Goal: Task Accomplishment & Management: Manage account settings

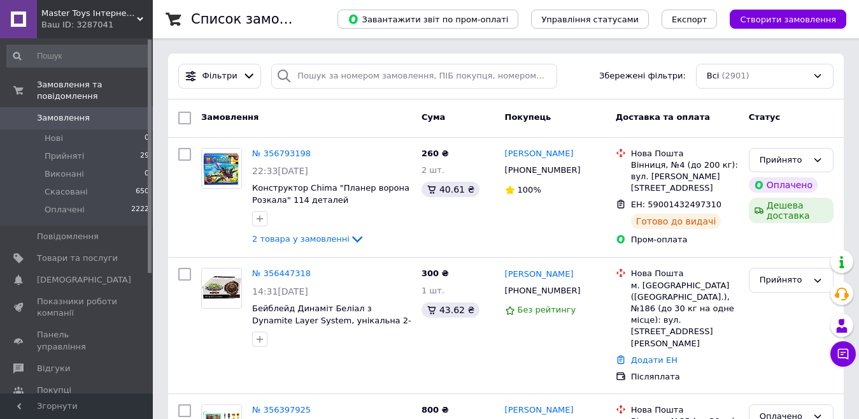
click at [612, 136] on div "Замовлення Cума Покупець Доставка та оплата Статус" at bounding box center [506, 118] width 676 height 38
click at [99, 252] on span "Товари та послуги" at bounding box center [77, 257] width 81 height 11
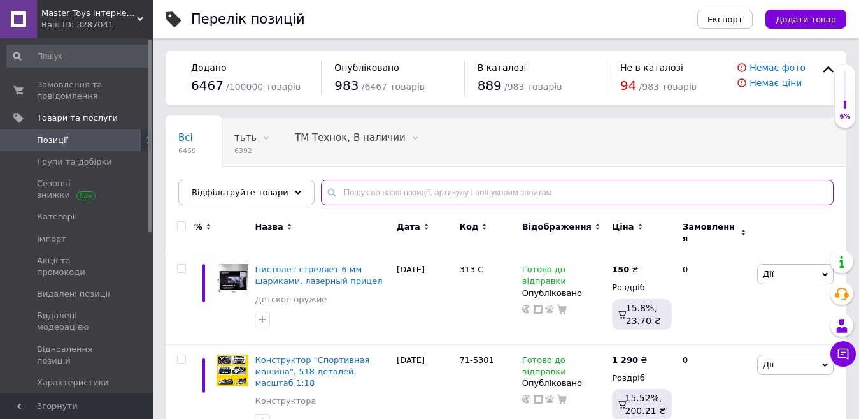
click at [434, 190] on input "text" at bounding box center [577, 192] width 513 height 25
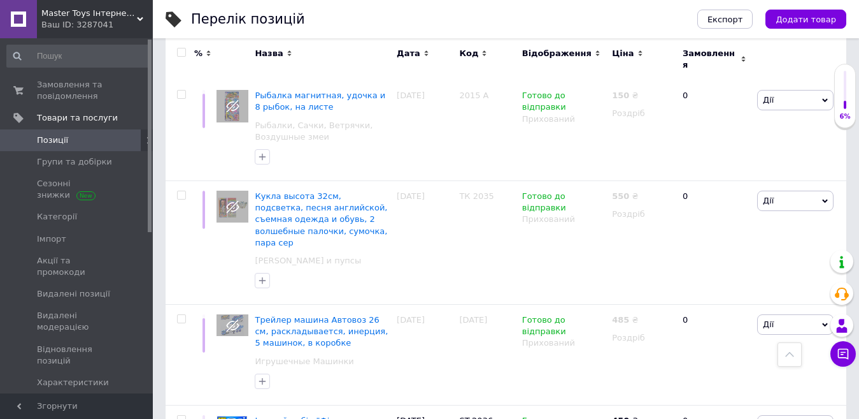
scroll to position [8061, 0]
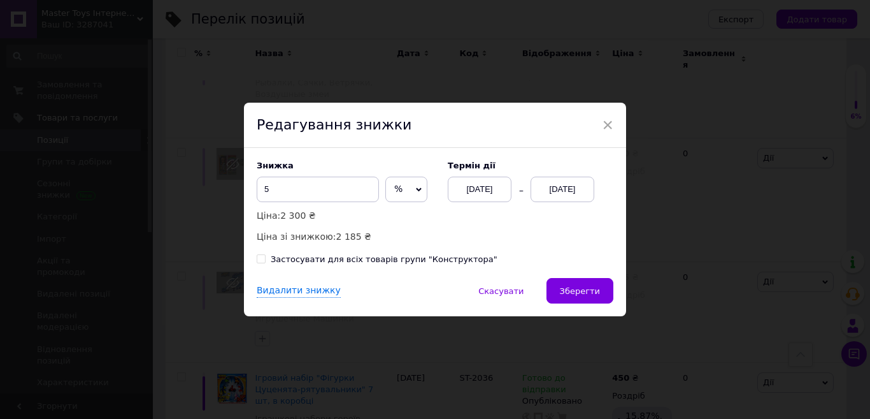
click at [567, 189] on div "[DATE]" at bounding box center [563, 188] width 64 height 25
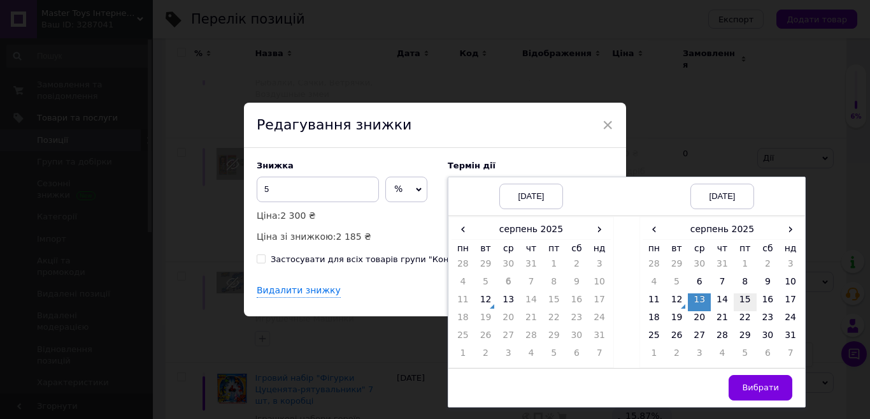
click at [742, 298] on td "15" at bounding box center [745, 302] width 23 height 18
click at [756, 392] on span "Вибрати" at bounding box center [760, 387] width 37 height 10
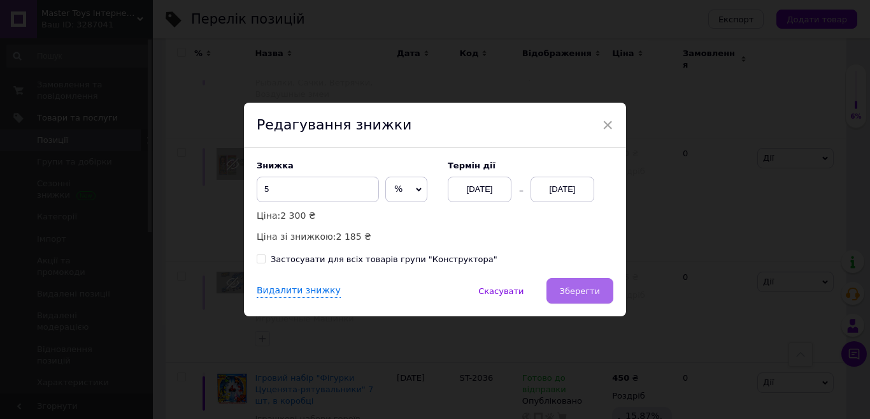
click at [570, 289] on span "Зберегти" at bounding box center [580, 291] width 40 height 10
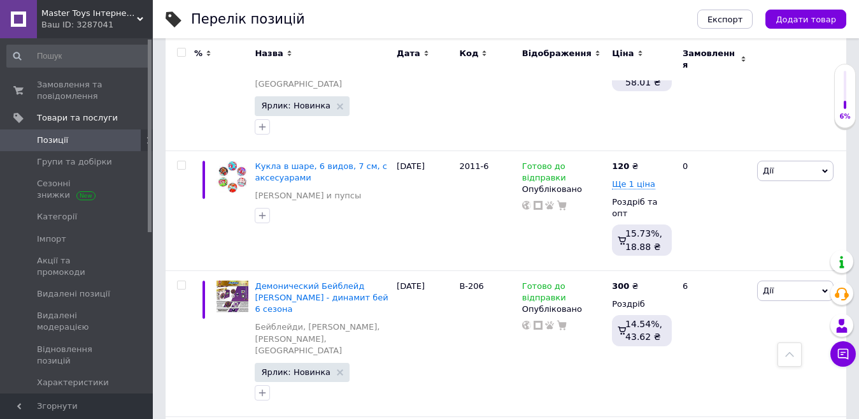
scroll to position [9813, 0]
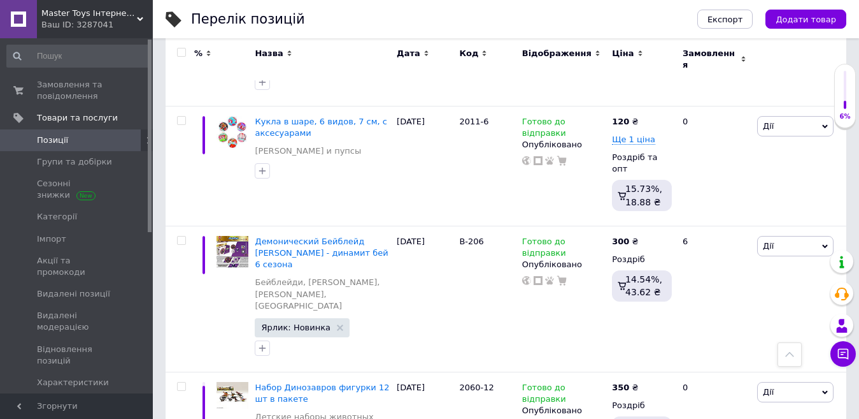
click at [787, 359] on div at bounding box center [790, 354] width 24 height 24
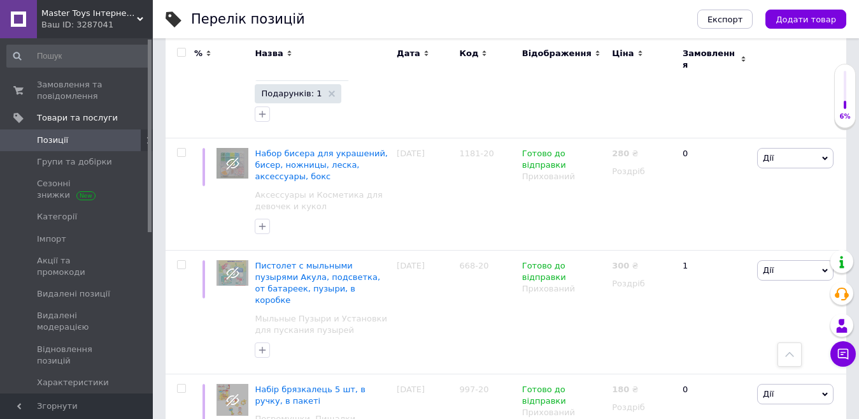
scroll to position [0, 0]
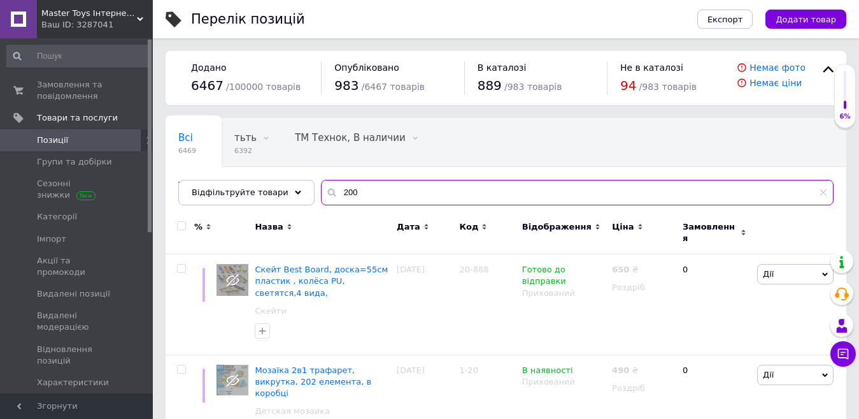
click at [374, 183] on input "200" at bounding box center [577, 192] width 513 height 25
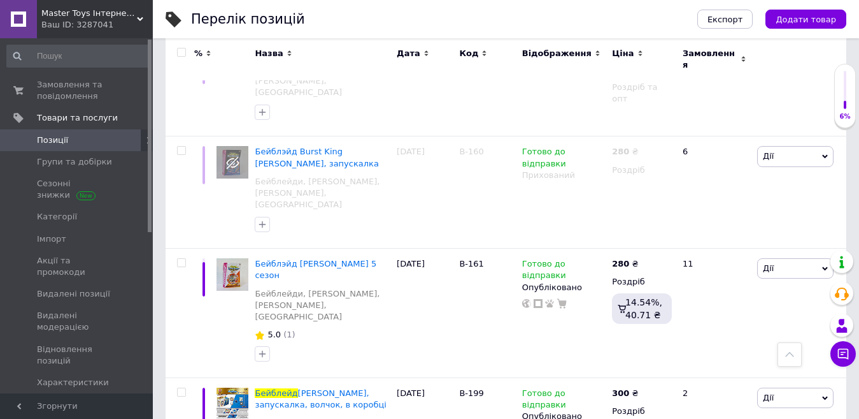
scroll to position [3380, 0]
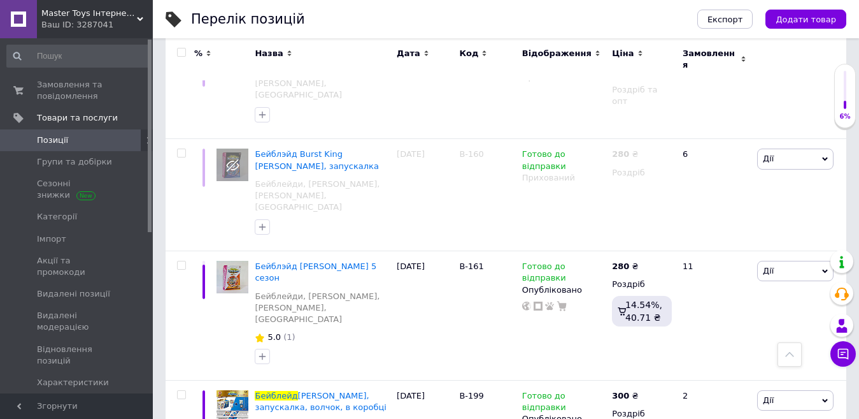
type input "бейблейд"
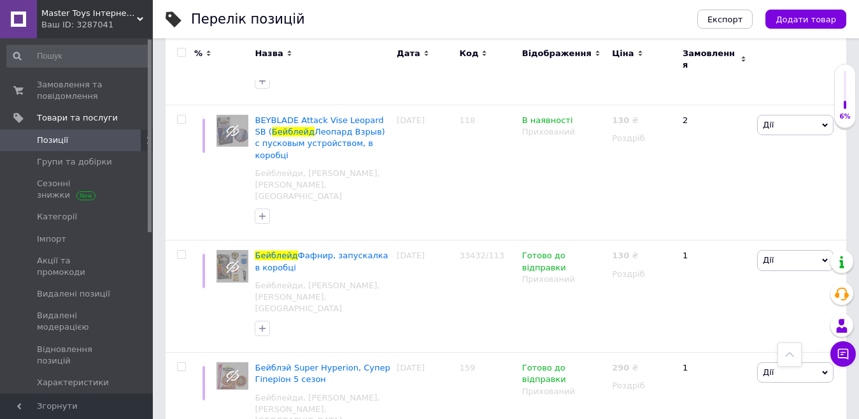
scroll to position [6030, 0]
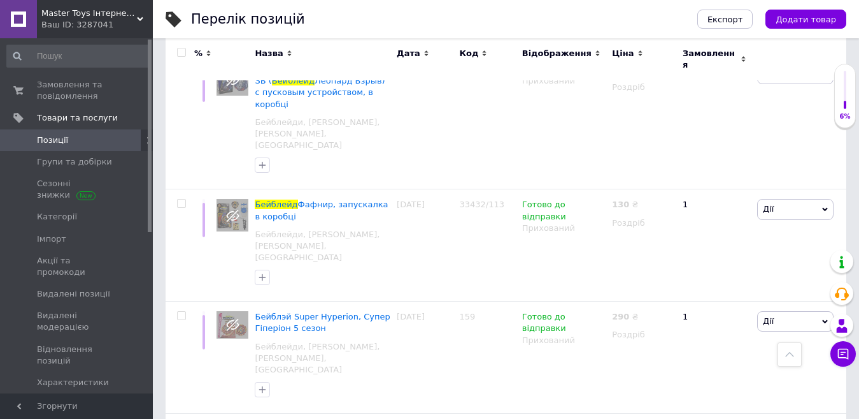
click at [787, 357] on icon at bounding box center [789, 354] width 9 height 9
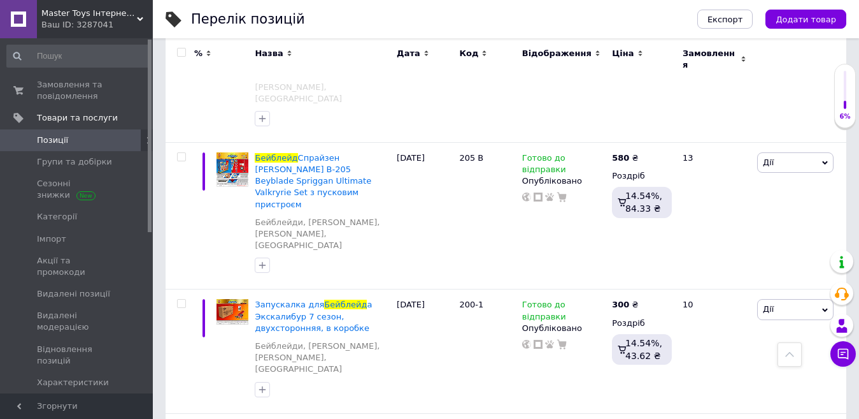
scroll to position [7433, 0]
drag, startPoint x: 682, startPoint y: 252, endPoint x: 629, endPoint y: 245, distance: 54.0
type input "430"
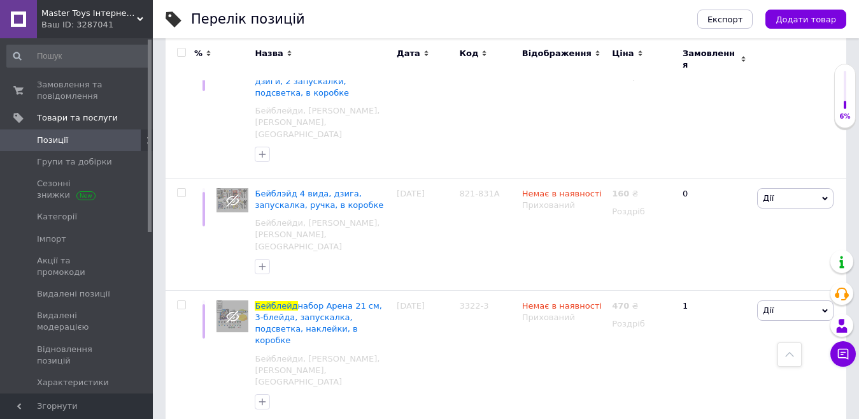
scroll to position [6579, 0]
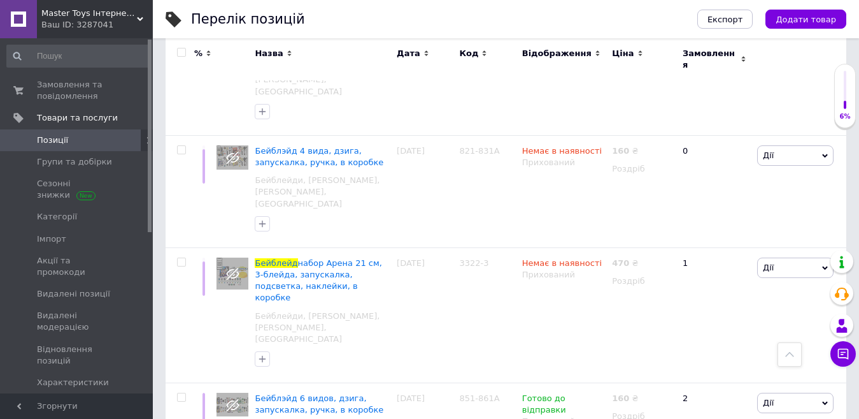
type input "320"
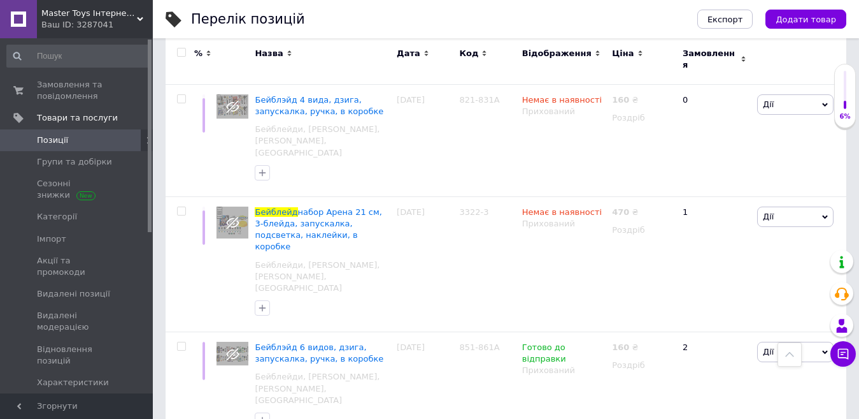
scroll to position [6655, 0]
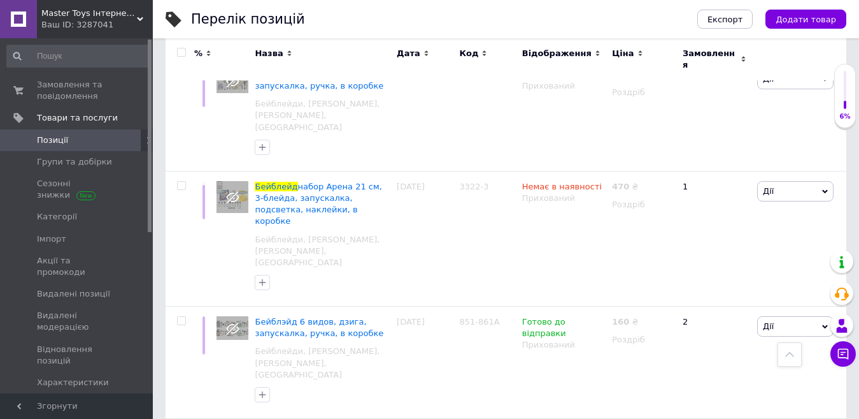
type input "330"
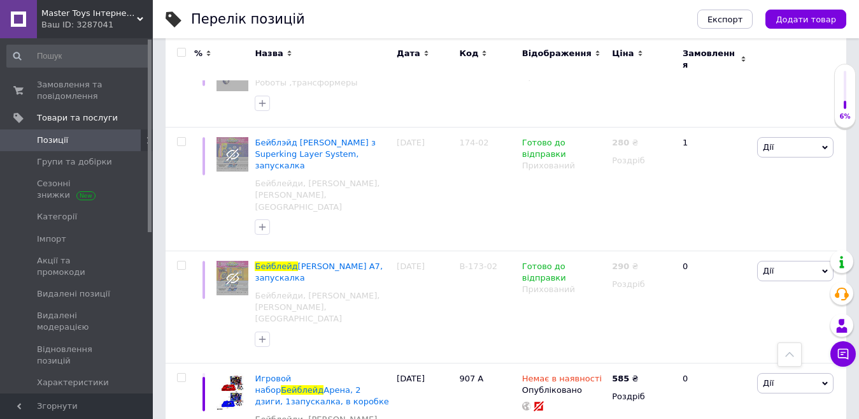
scroll to position [8402, 0]
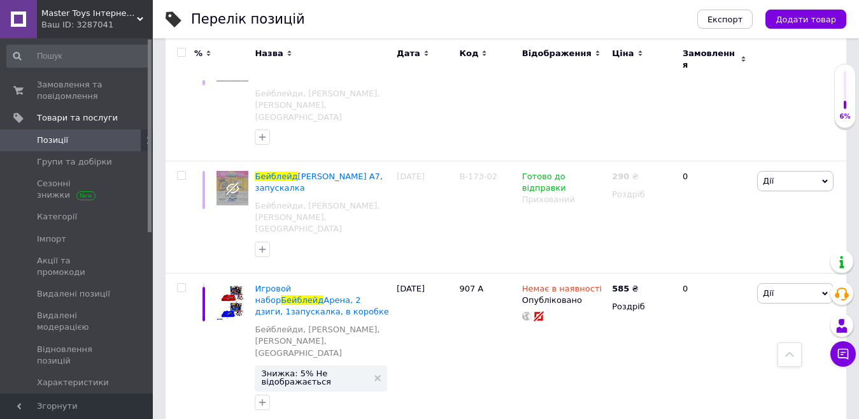
click at [787, 365] on div at bounding box center [790, 354] width 24 height 24
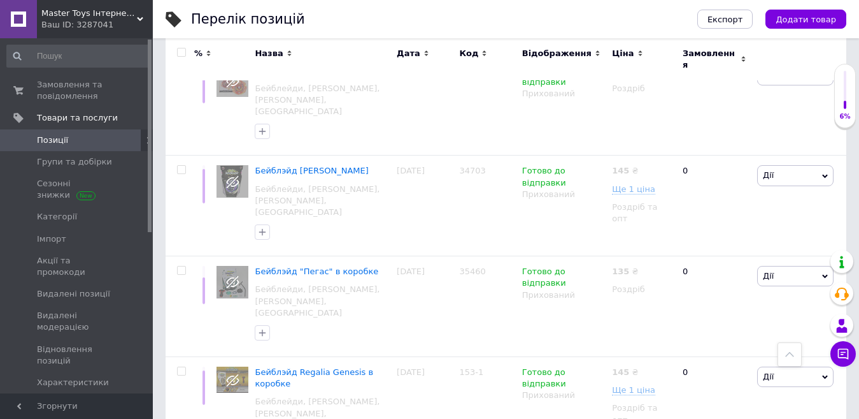
scroll to position [0, 0]
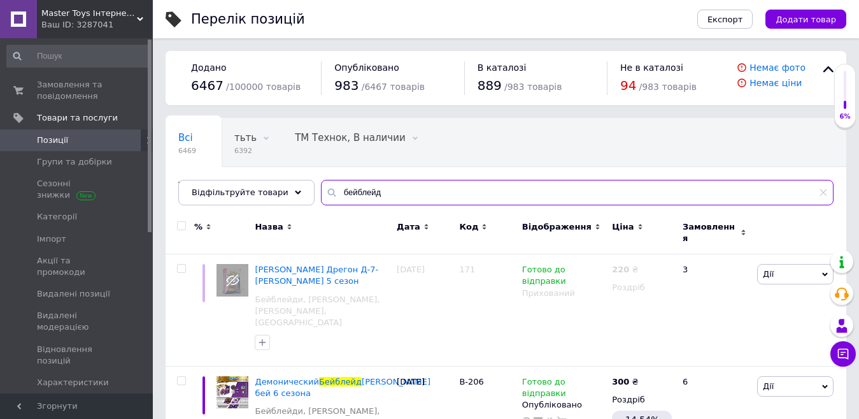
click at [395, 194] on input "бейблейд" at bounding box center [577, 192] width 513 height 25
click at [394, 193] on input "бейблейд" at bounding box center [577, 192] width 513 height 25
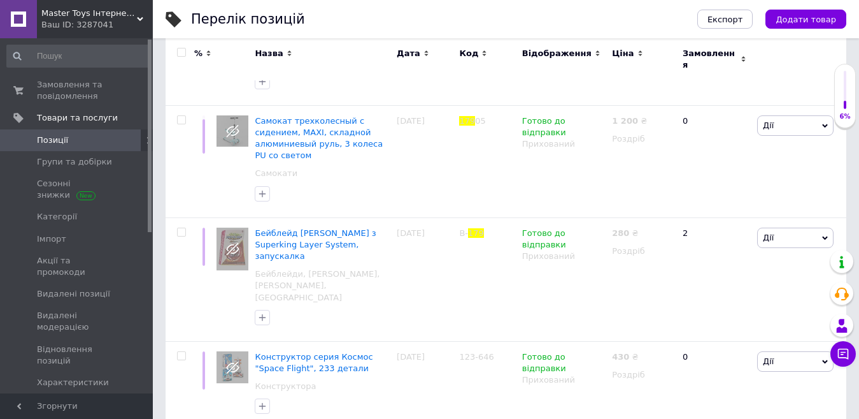
scroll to position [308, 0]
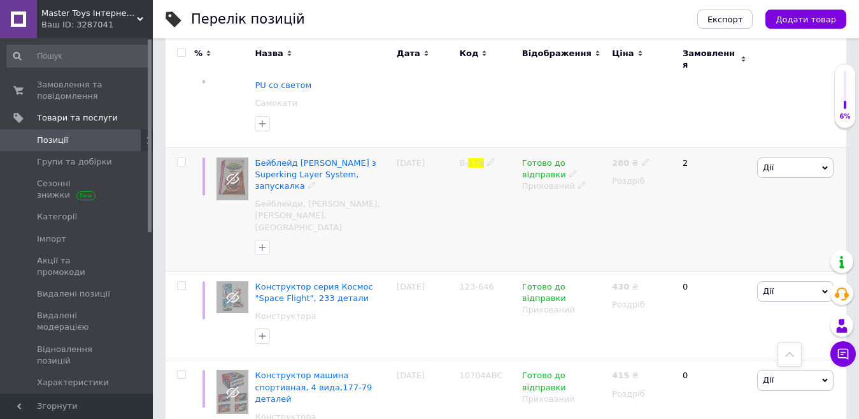
click at [578, 182] on use at bounding box center [581, 185] width 7 height 7
click at [556, 201] on li "Опубліковано" at bounding box center [561, 210] width 89 height 18
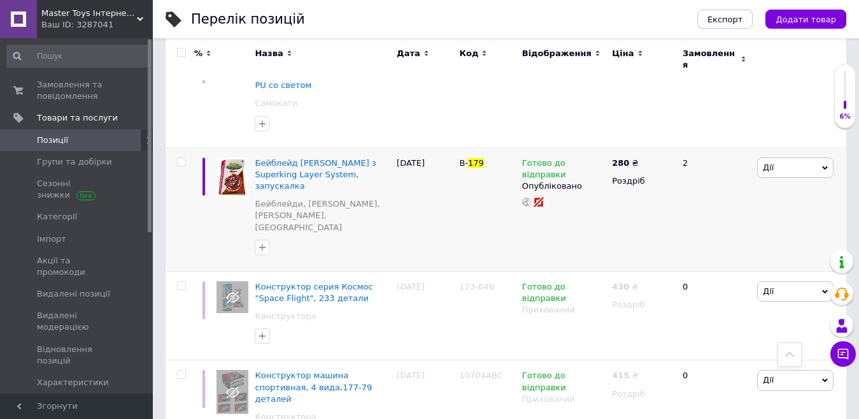
scroll to position [3, 0]
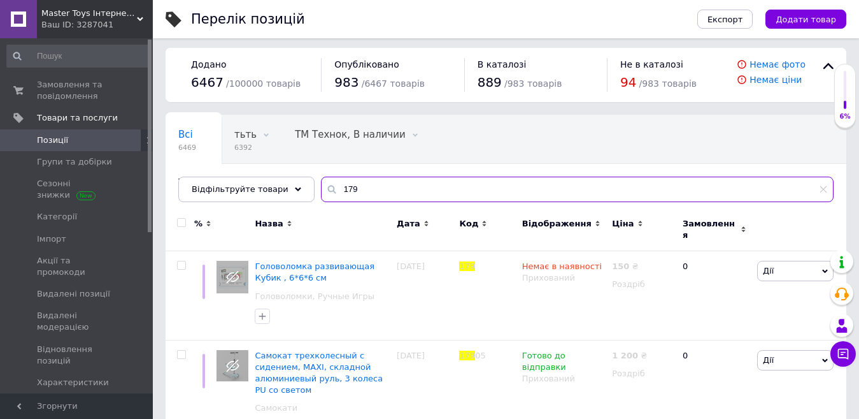
click at [398, 192] on input "179" at bounding box center [577, 188] width 513 height 25
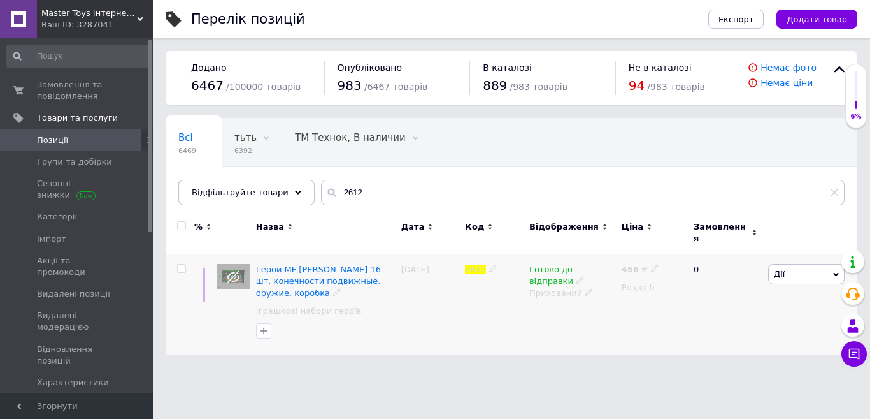
click at [585, 288] on icon at bounding box center [589, 292] width 8 height 8
click at [568, 311] on li "Опубліковано" at bounding box center [569, 317] width 90 height 18
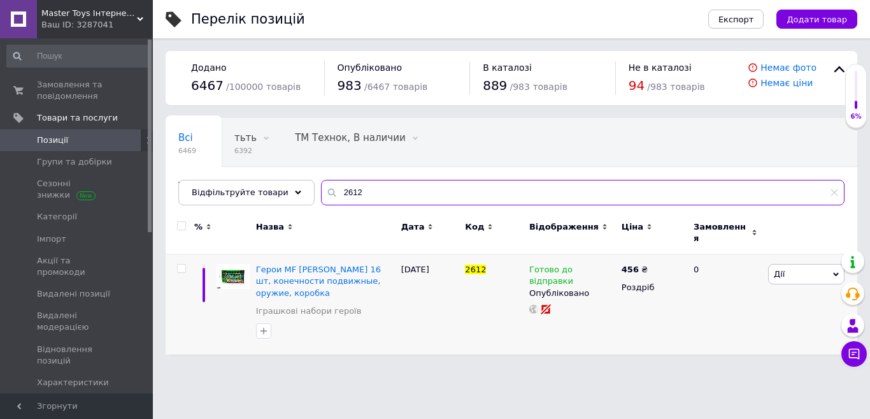
click at [398, 193] on input "2612" at bounding box center [583, 192] width 524 height 25
type input "2613"
click at [373, 199] on input "2613" at bounding box center [583, 192] width 524 height 25
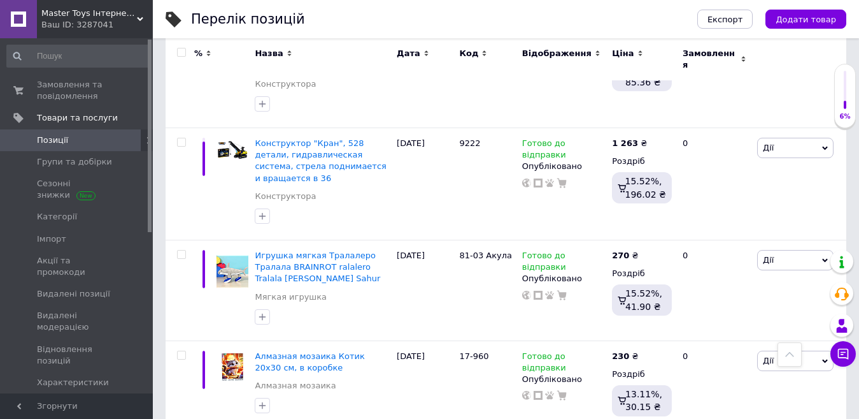
scroll to position [645, 0]
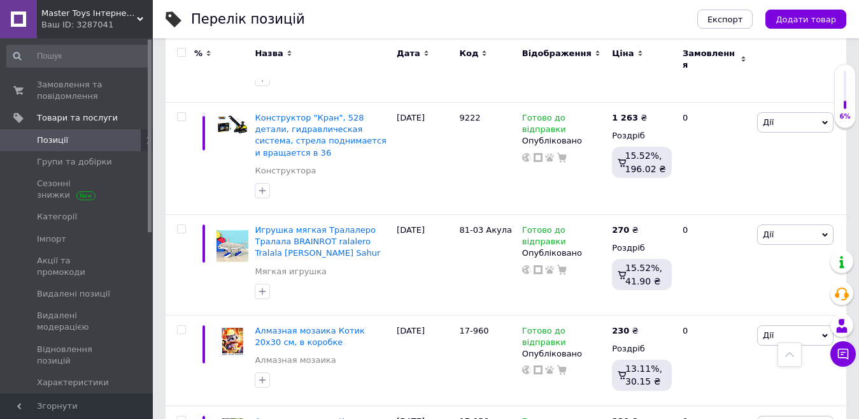
click at [793, 355] on use at bounding box center [789, 354] width 9 height 5
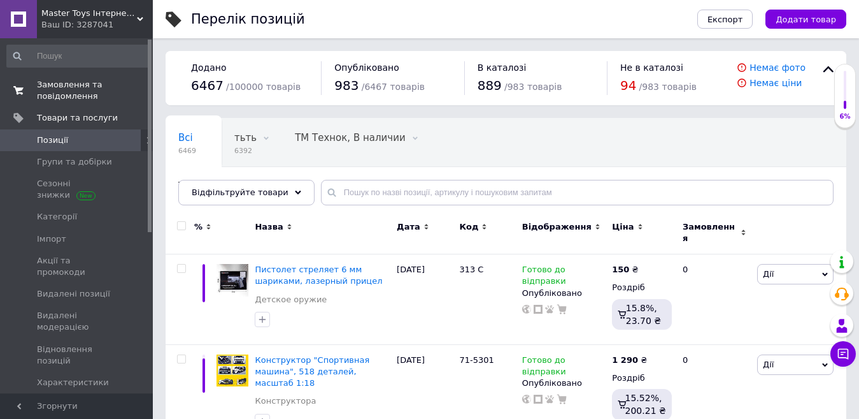
click at [59, 96] on span "Замовлення та повідомлення" at bounding box center [77, 90] width 81 height 23
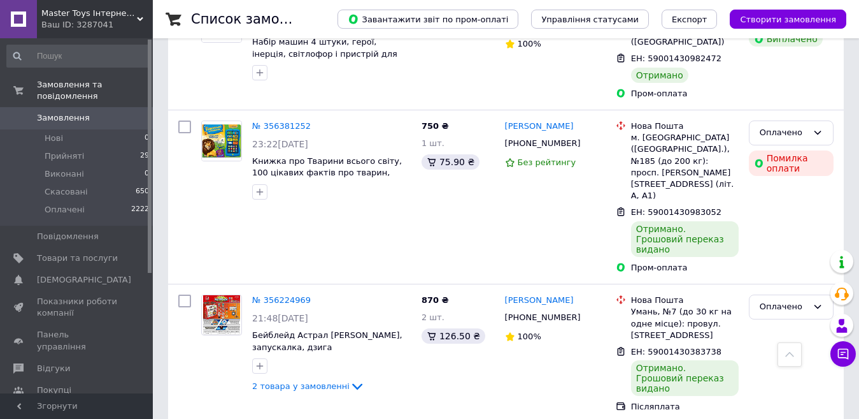
scroll to position [408, 0]
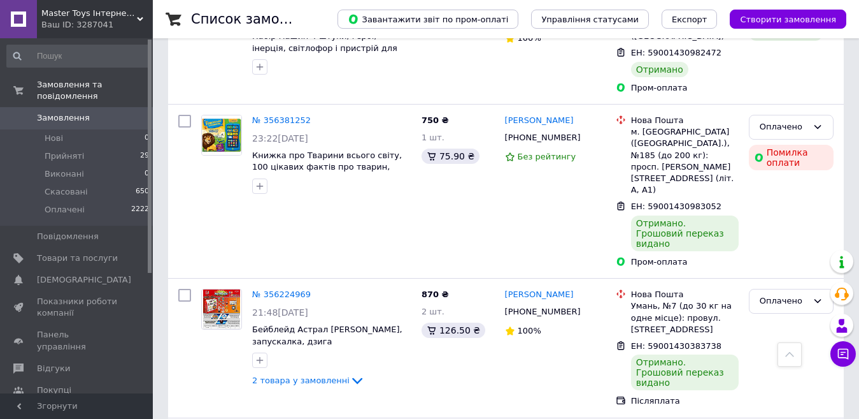
click at [785, 364] on div at bounding box center [790, 354] width 24 height 24
